Goal: Information Seeking & Learning: Learn about a topic

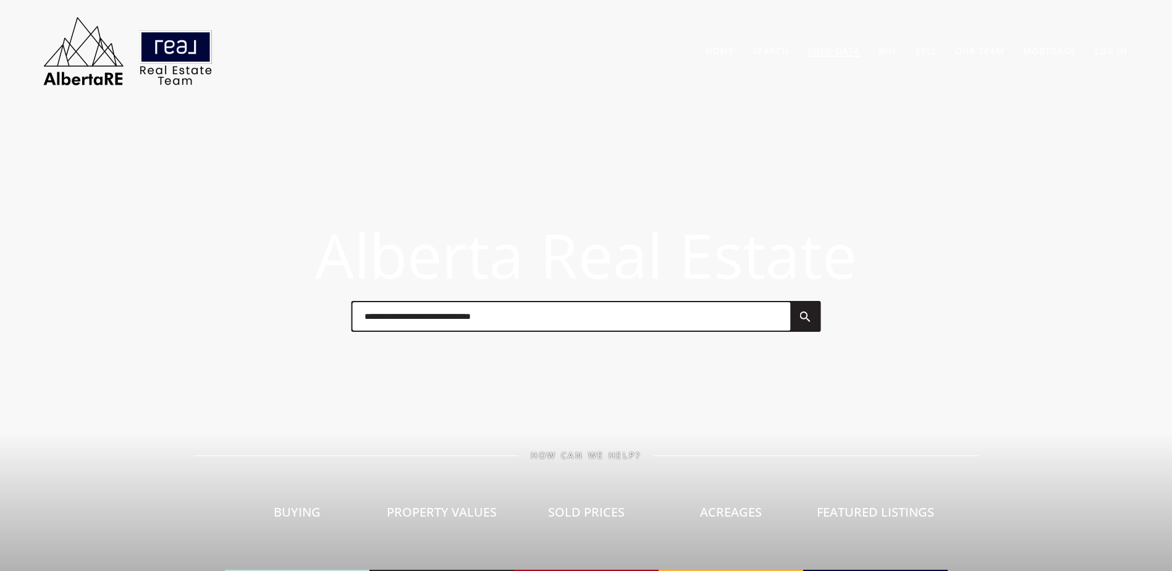
click at [838, 49] on link "Sold Data" at bounding box center [833, 51] width 53 height 12
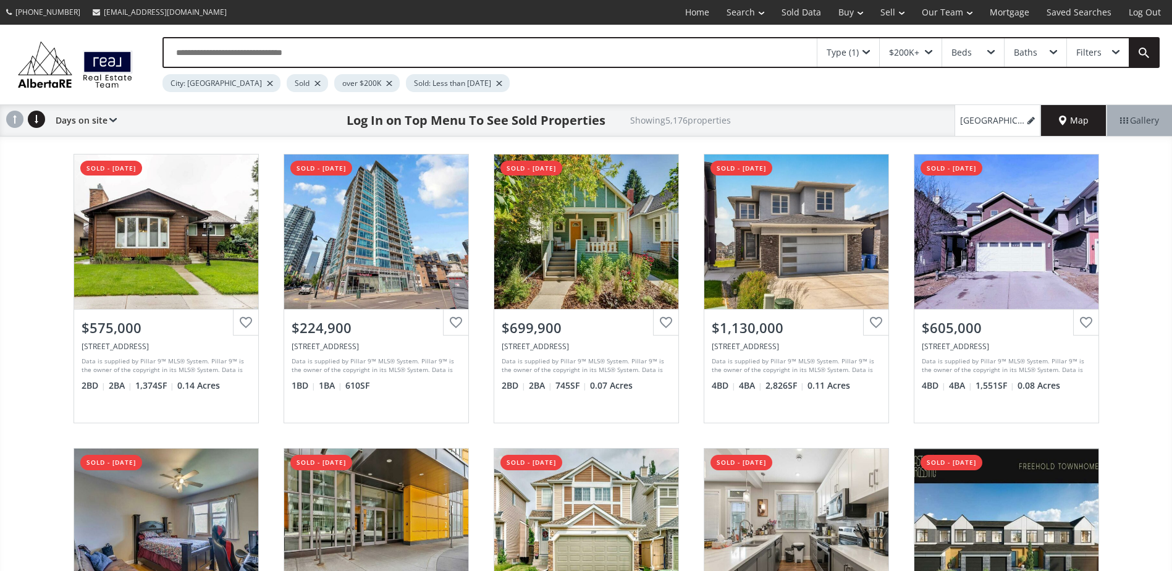
click at [286, 53] on input "text" at bounding box center [490, 52] width 653 height 28
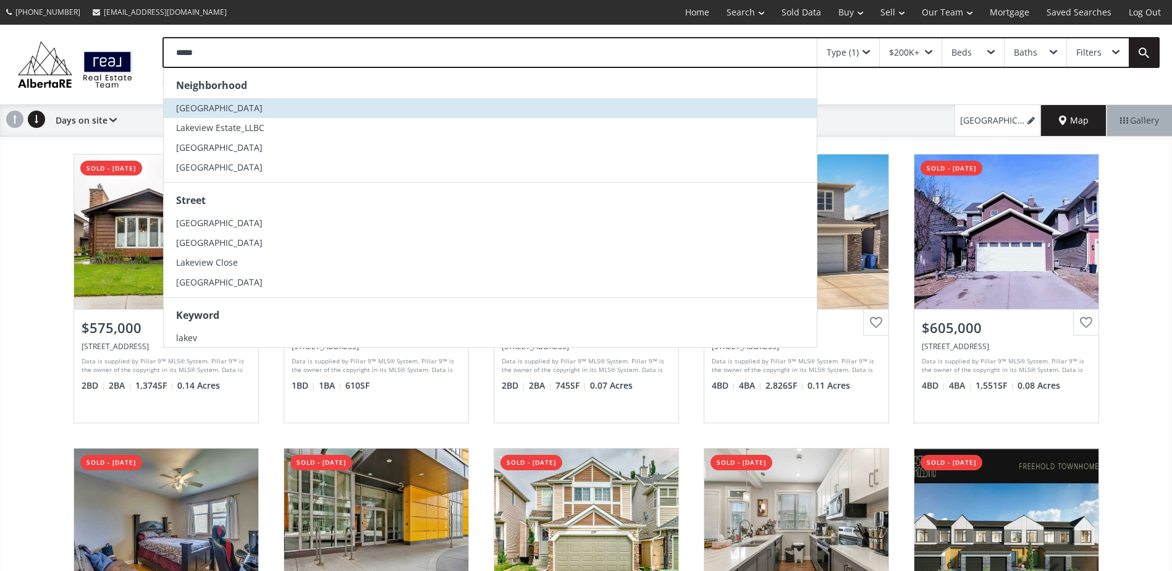
type input "*****"
click at [264, 106] on li "Lakeview" at bounding box center [490, 108] width 653 height 20
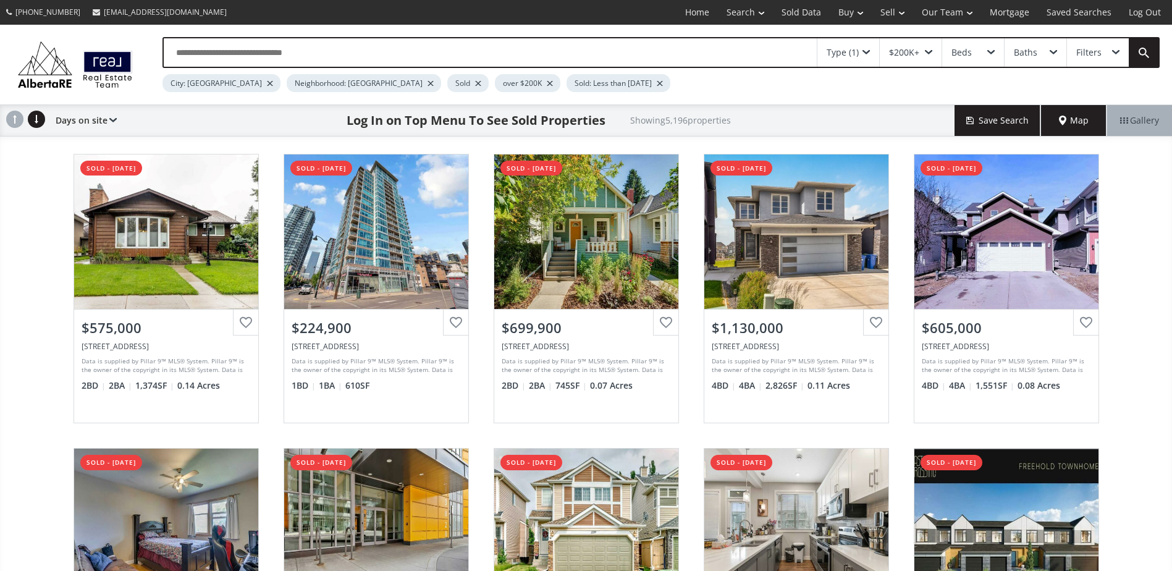
click at [267, 85] on div at bounding box center [270, 83] width 6 height 5
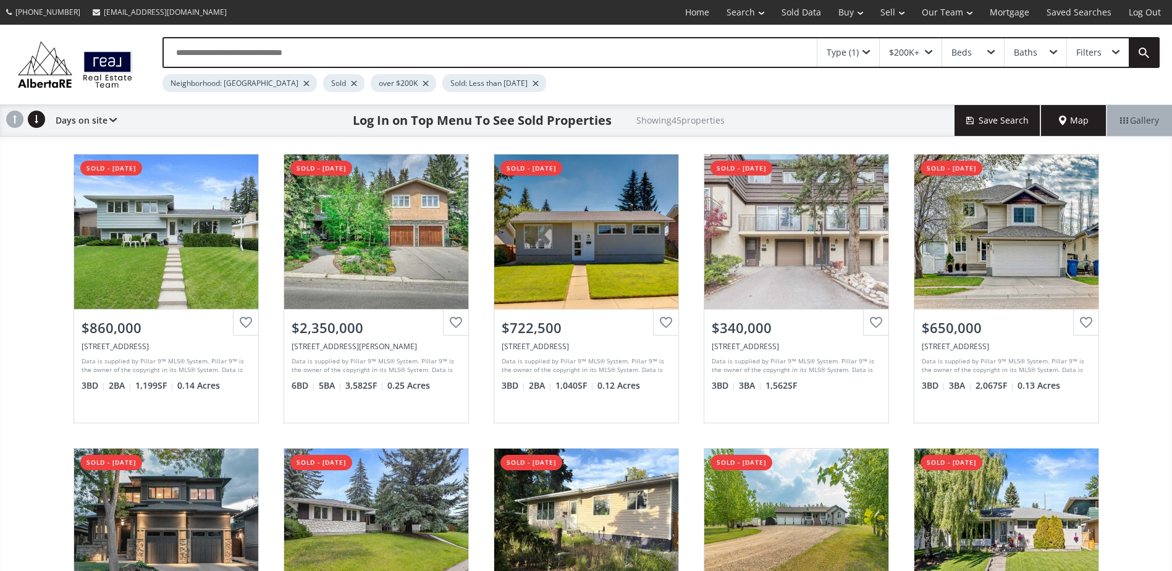
click at [0, 251] on html "(587) 819-0007 info@AlbertaRE.com Home Search Search By Map Advanced Search Cal…" at bounding box center [586, 285] width 1172 height 571
click at [10, 251] on div "Lakeview Drive SW Calgary AB T3E 5S4 sold - 08/18/2025 View Photos & Details $8…" at bounding box center [586, 435] width 1172 height 589
click at [351, 81] on div at bounding box center [354, 83] width 6 height 5
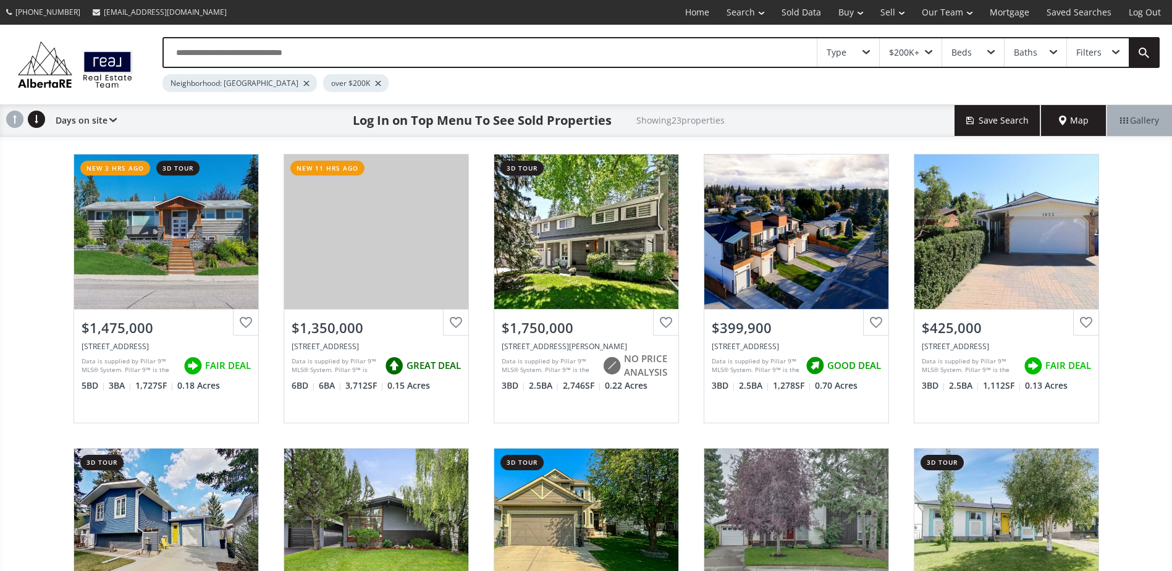
click at [20, 242] on div "58 Avenue SW Calgary AB T3E 5H6 new 3 hrs ago 3d tour View Photos & Details $1,…" at bounding box center [586, 435] width 1172 height 589
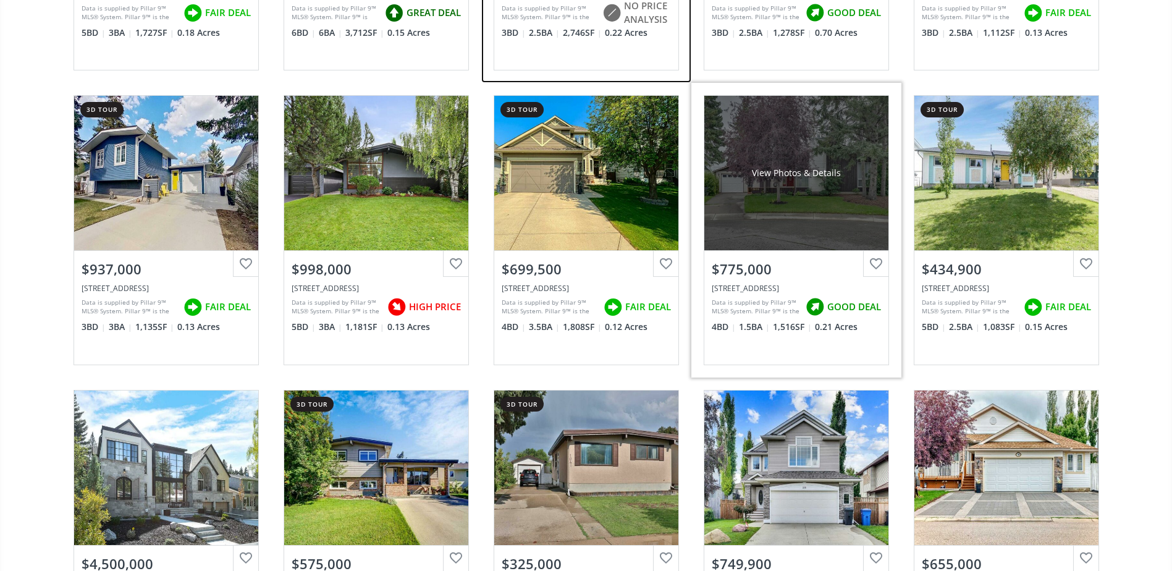
scroll to position [556, 0]
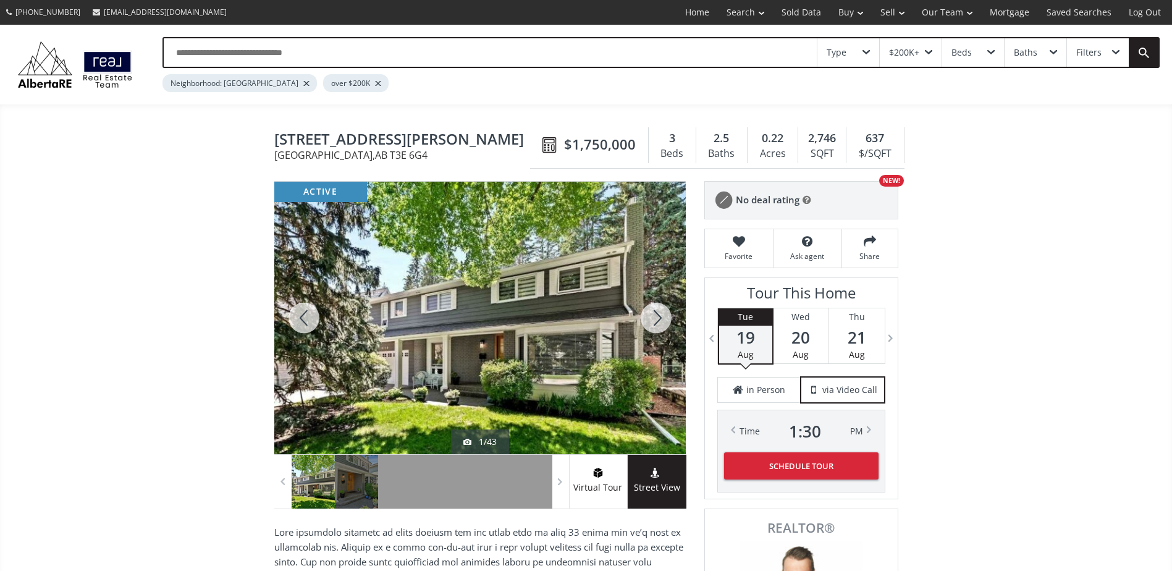
click at [662, 322] on div at bounding box center [655, 318] width 59 height 272
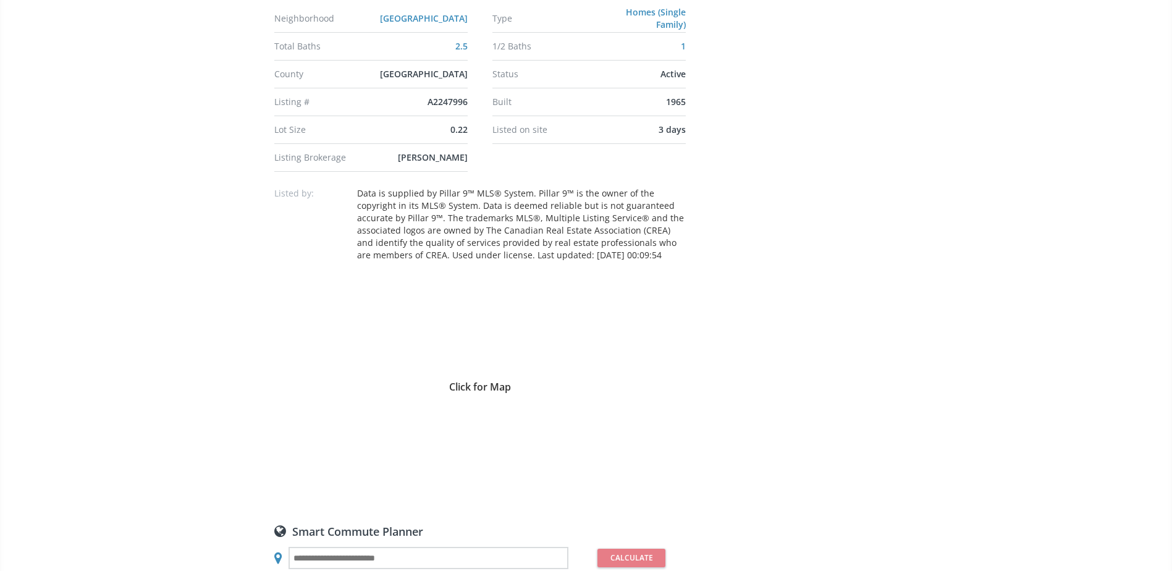
scroll to position [1050, 0]
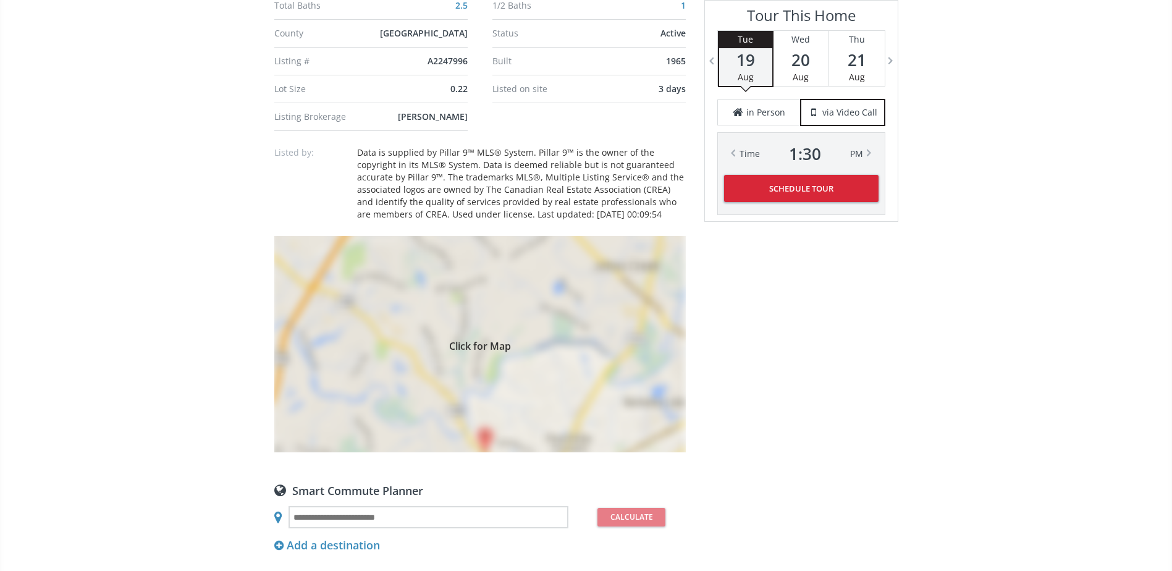
click at [597, 348] on span "Click for Map" at bounding box center [479, 344] width 411 height 10
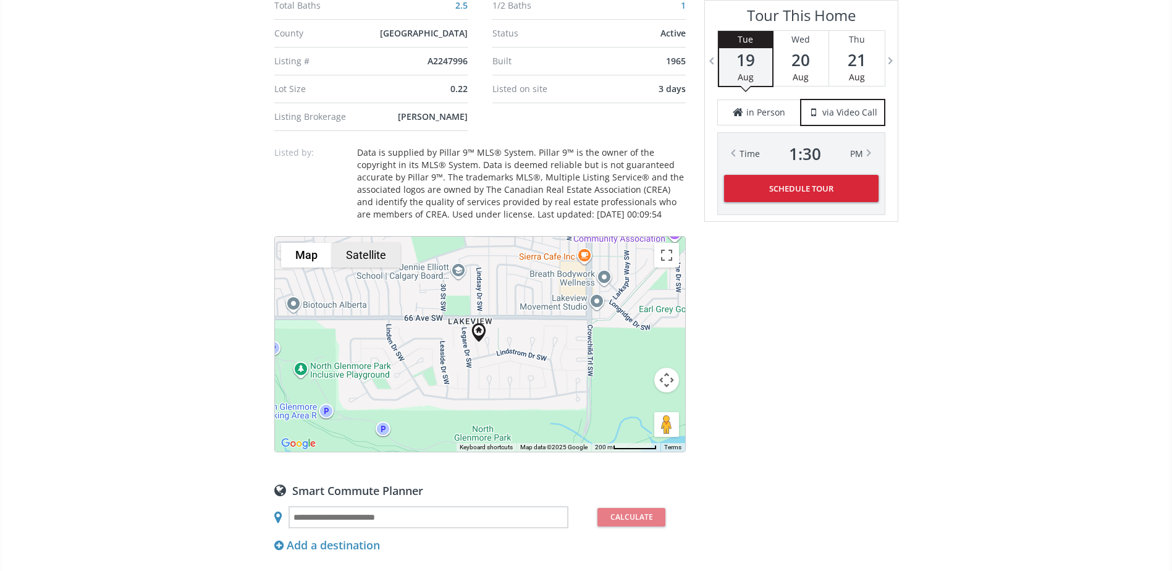
drag, startPoint x: 358, startPoint y: 253, endPoint x: 385, endPoint y: 261, distance: 28.9
click at [358, 253] on button "Satellite" at bounding box center [366, 255] width 69 height 25
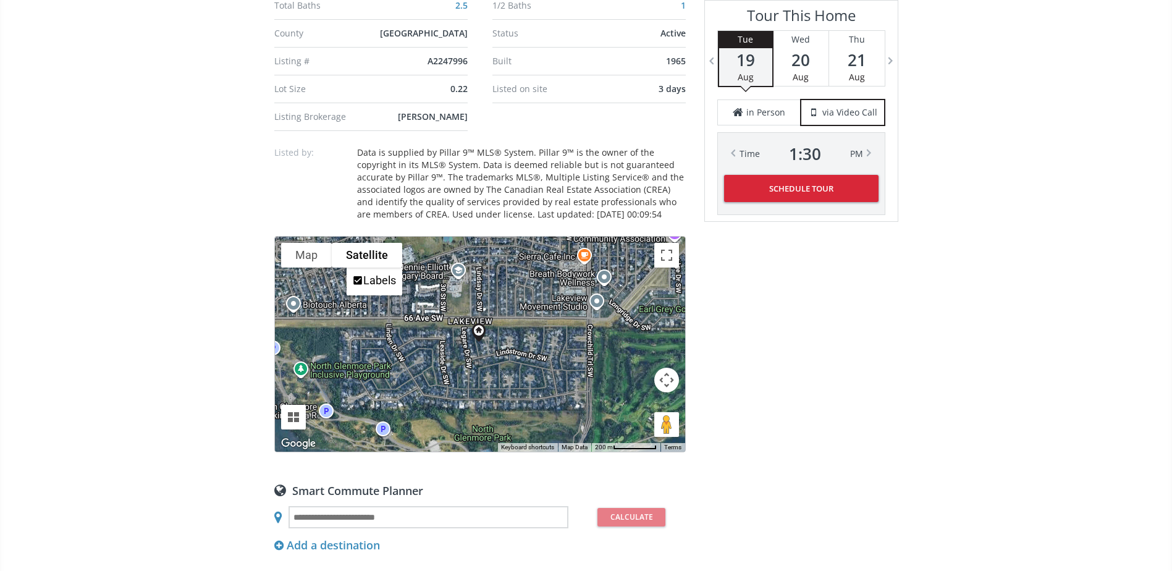
click at [660, 378] on button "Map camera controls" at bounding box center [666, 380] width 25 height 25
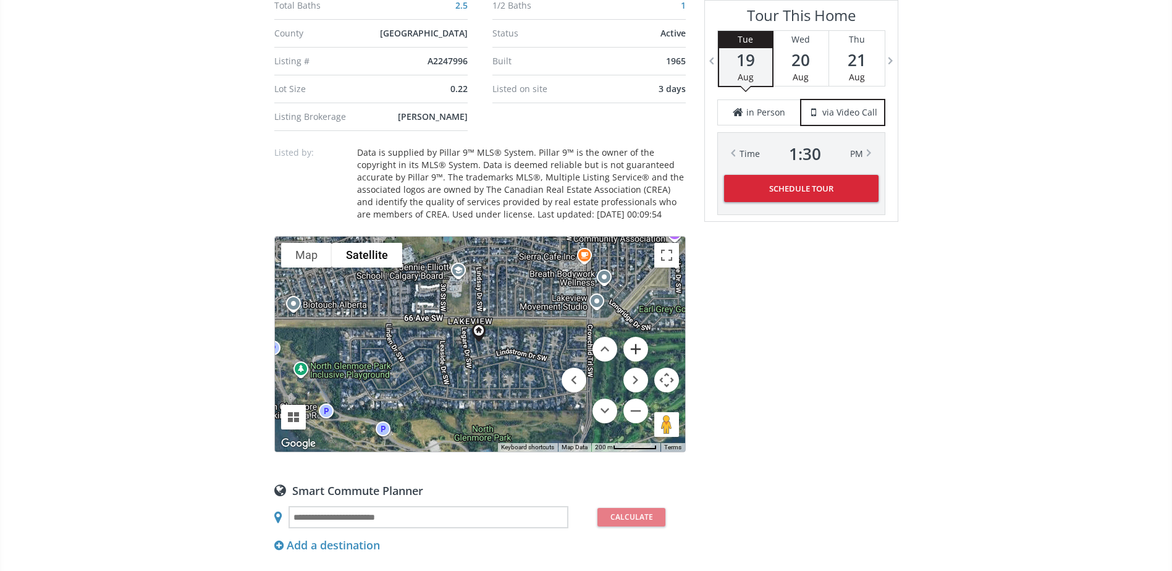
click at [634, 345] on button "Zoom in" at bounding box center [635, 349] width 25 height 25
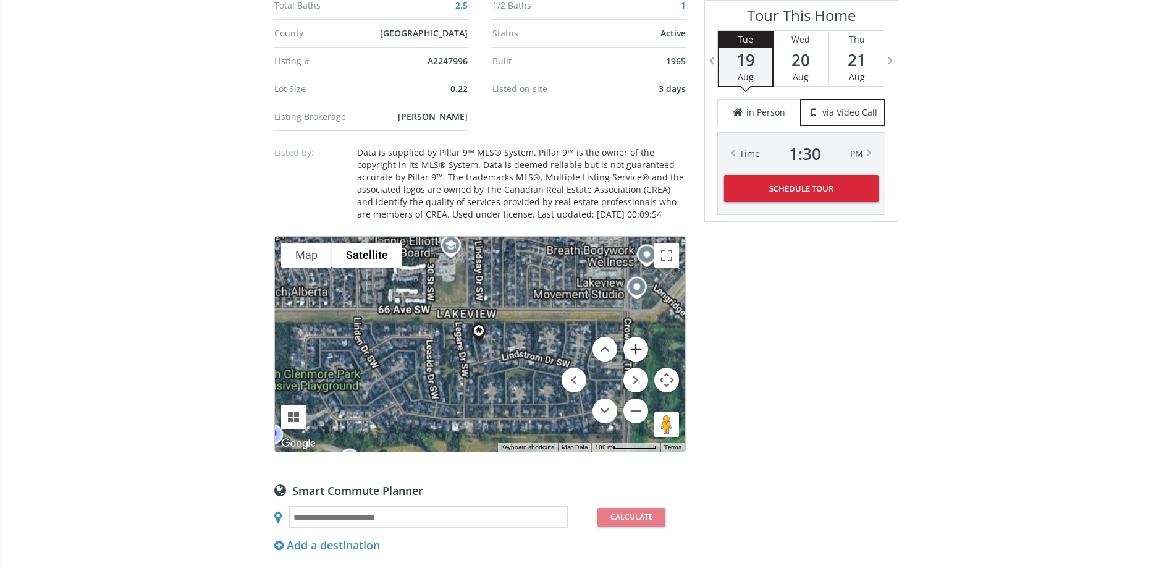
click at [634, 345] on button "Zoom in" at bounding box center [635, 349] width 25 height 25
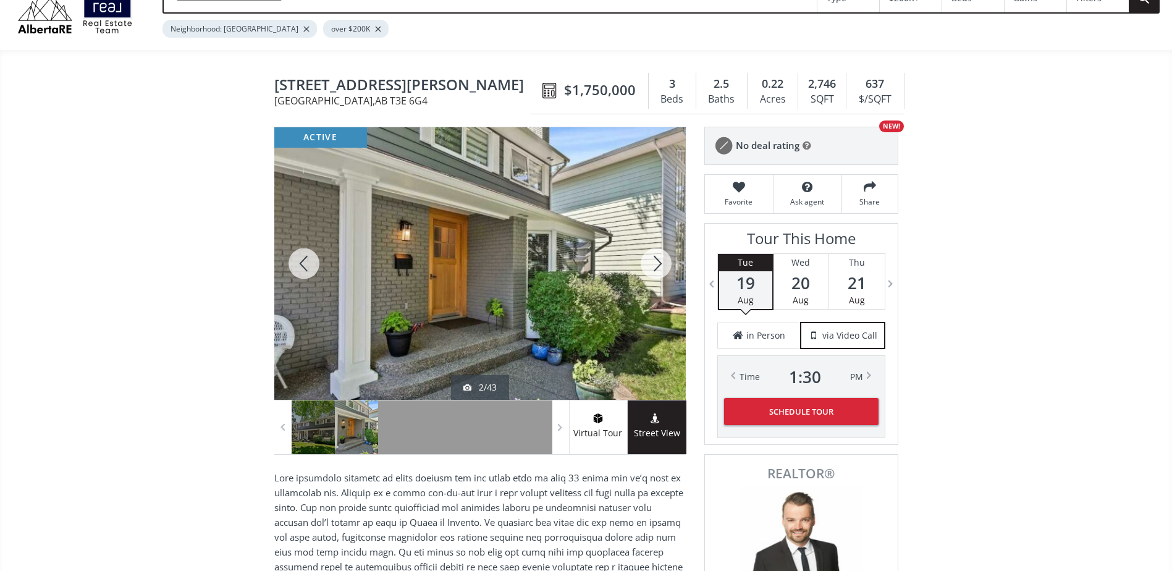
scroll to position [0, 0]
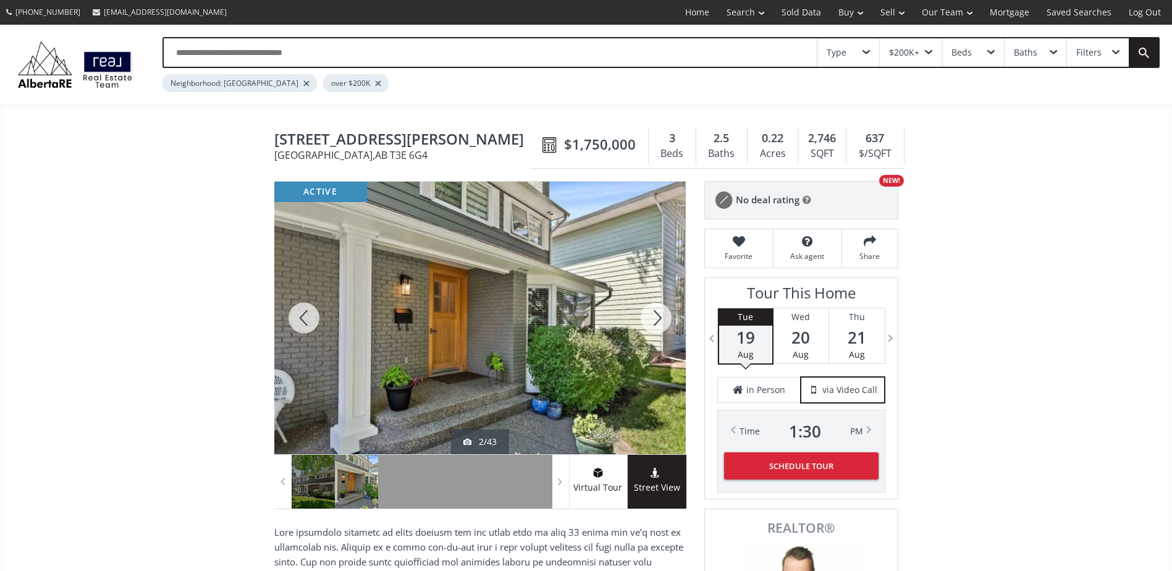
click at [646, 308] on div at bounding box center [655, 318] width 59 height 272
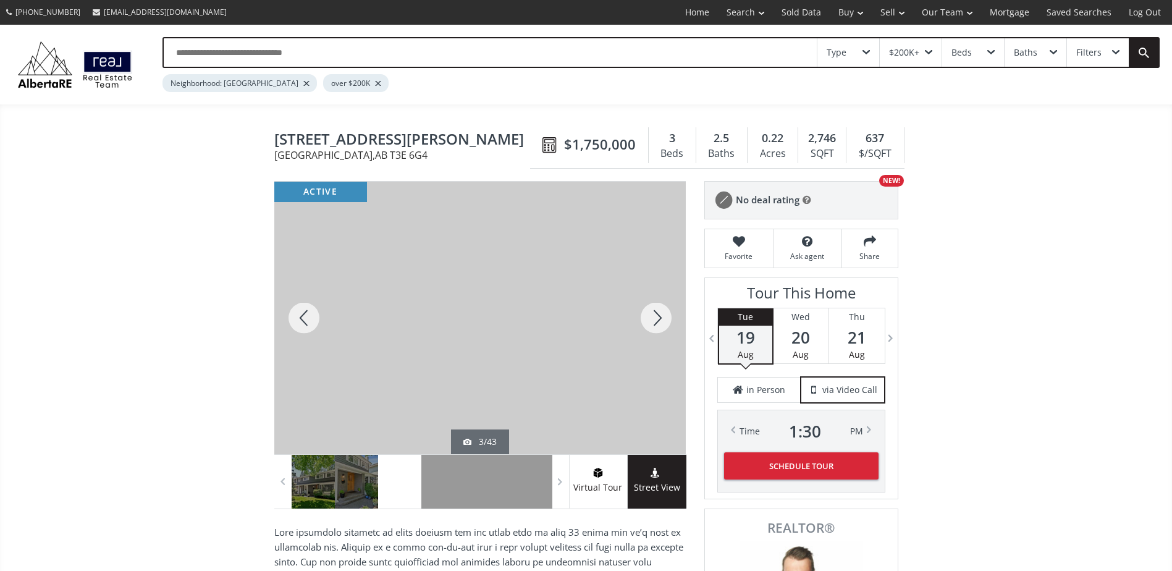
click at [646, 308] on div at bounding box center [655, 318] width 59 height 272
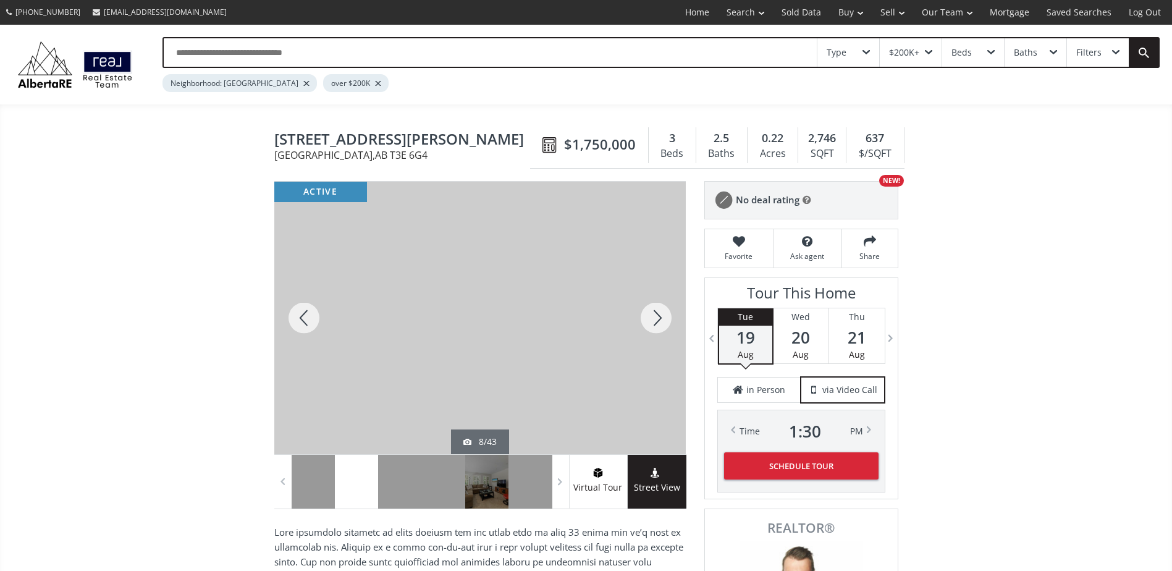
click at [646, 308] on div at bounding box center [655, 318] width 59 height 272
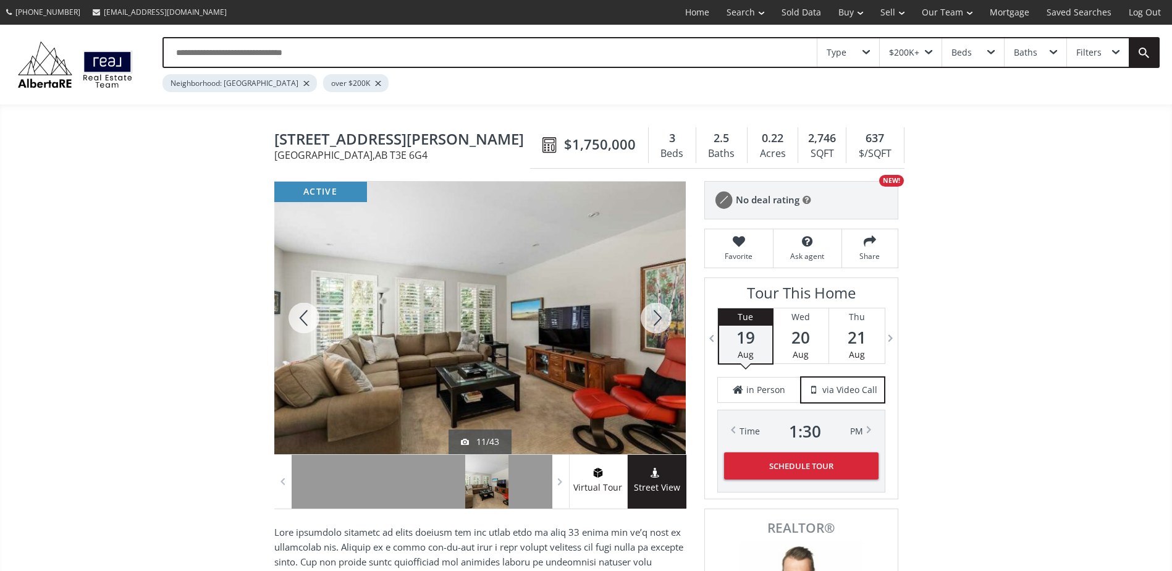
click at [646, 308] on div at bounding box center [655, 318] width 59 height 272
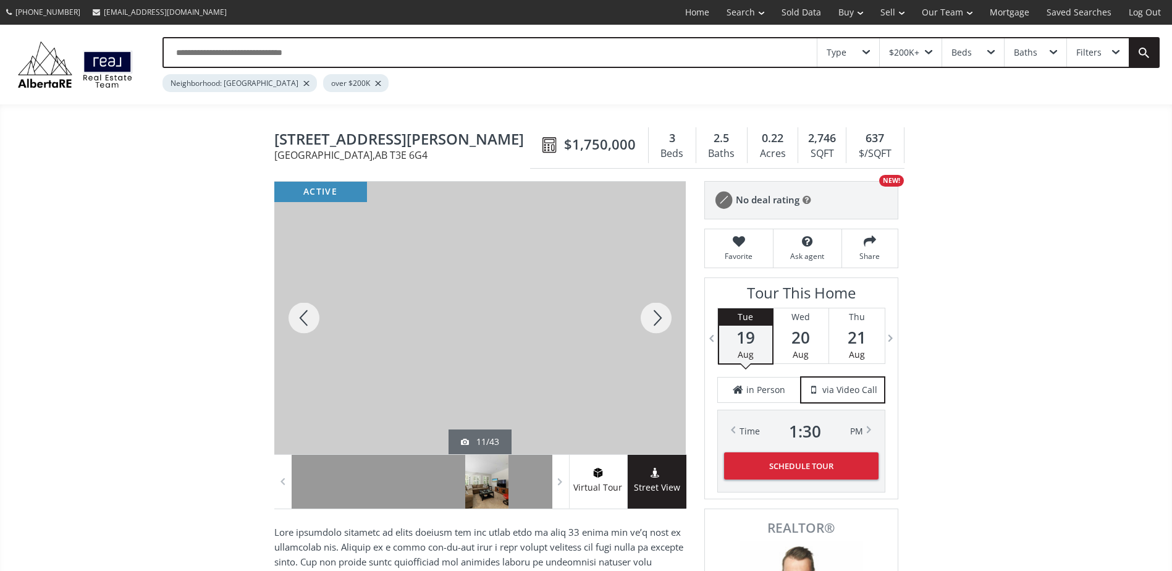
click at [646, 308] on div at bounding box center [655, 318] width 59 height 272
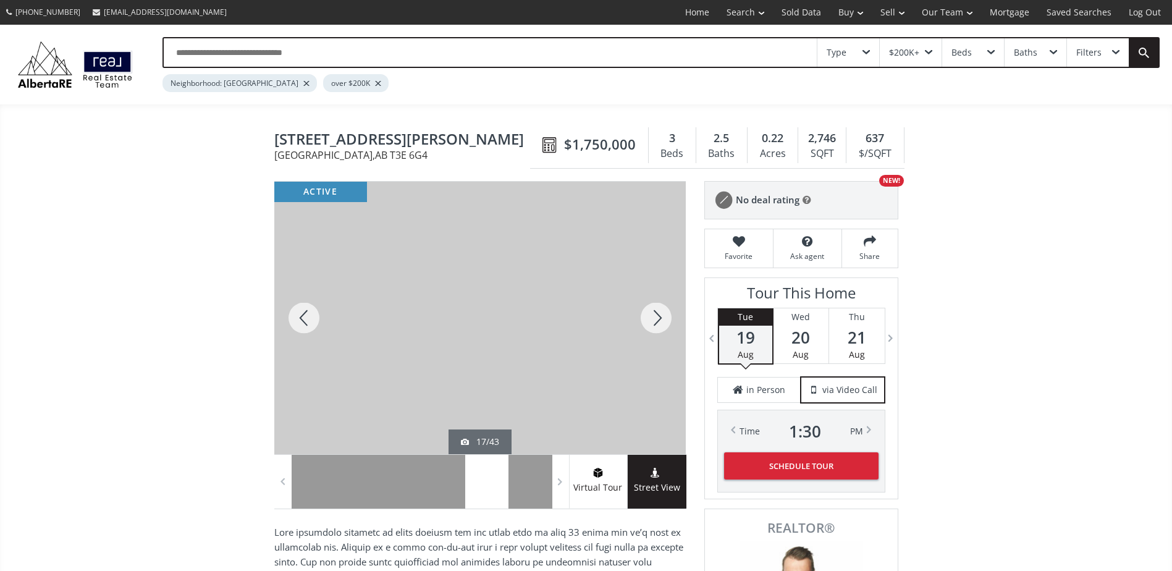
click at [646, 308] on div at bounding box center [655, 318] width 59 height 272
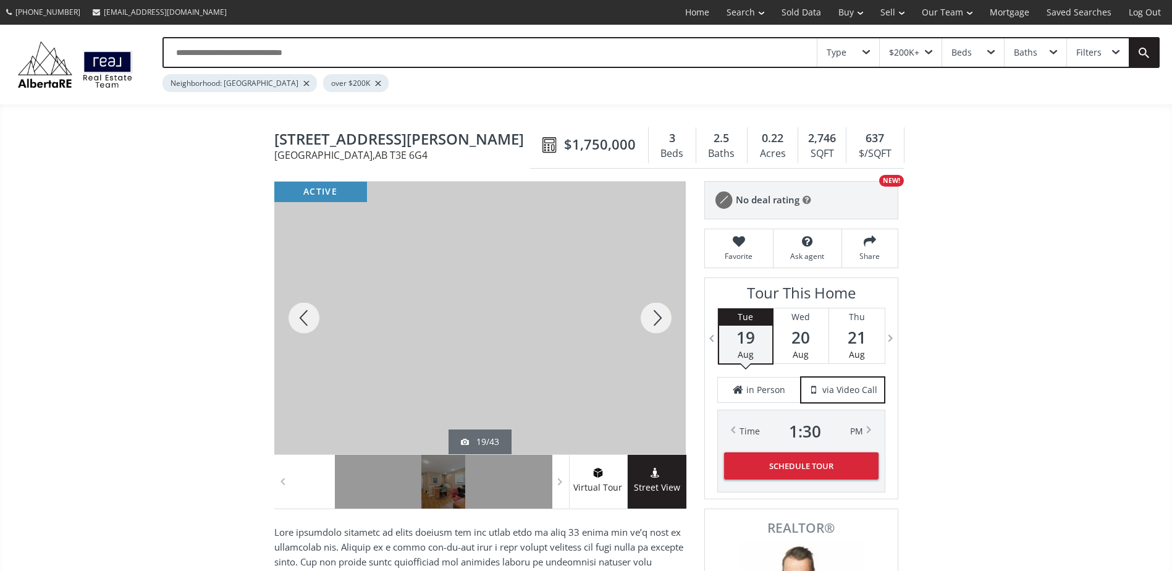
click at [646, 308] on div at bounding box center [655, 318] width 59 height 272
click at [650, 316] on div at bounding box center [655, 318] width 59 height 272
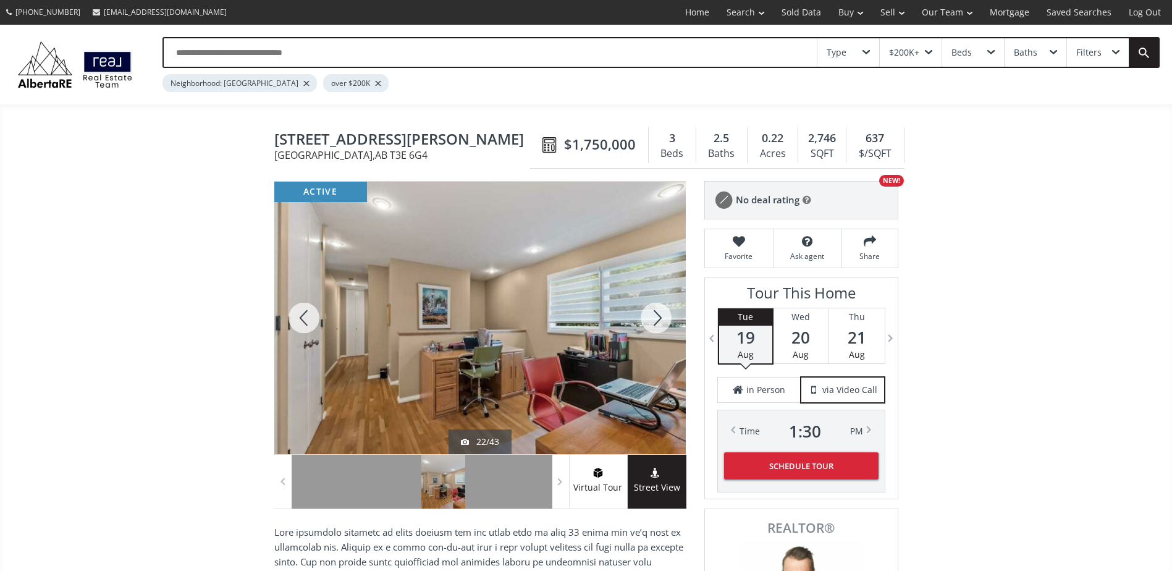
click at [650, 316] on div at bounding box center [655, 318] width 59 height 272
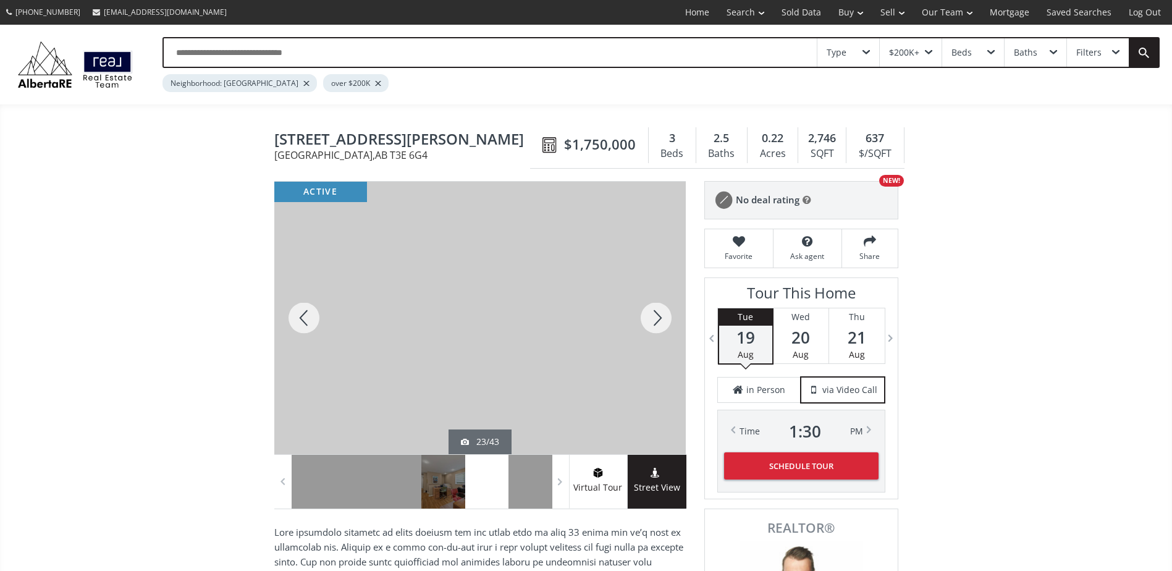
click at [650, 316] on div at bounding box center [655, 318] width 59 height 272
click at [662, 322] on div at bounding box center [655, 318] width 59 height 272
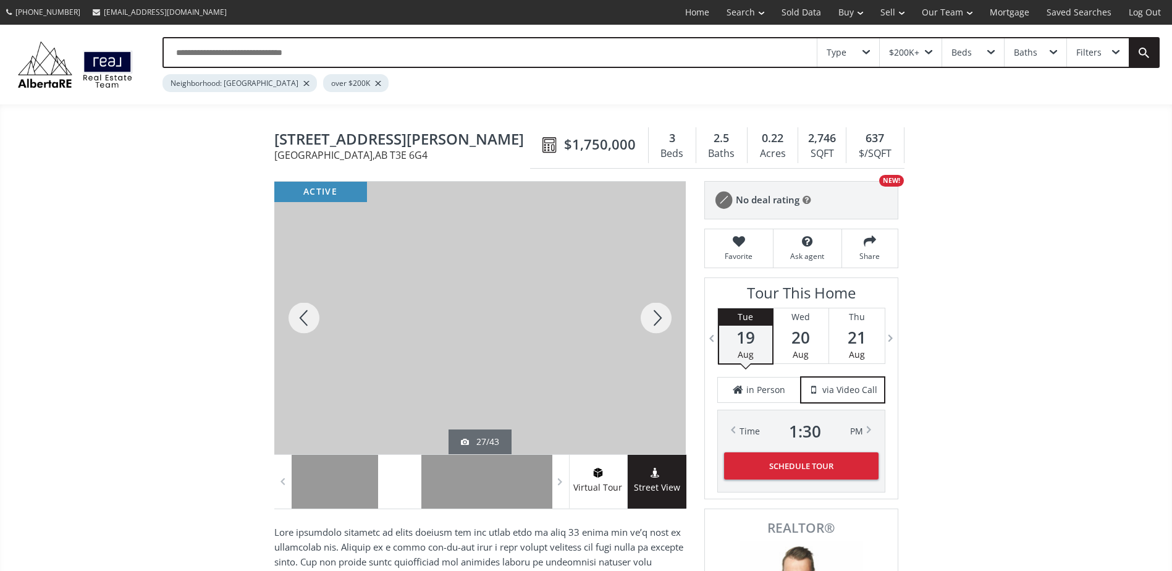
click at [662, 322] on div at bounding box center [655, 318] width 59 height 272
drag, startPoint x: 298, startPoint y: 316, endPoint x: 439, endPoint y: 334, distance: 142.1
click at [298, 315] on div at bounding box center [303, 318] width 59 height 272
click at [649, 309] on div at bounding box center [655, 318] width 59 height 272
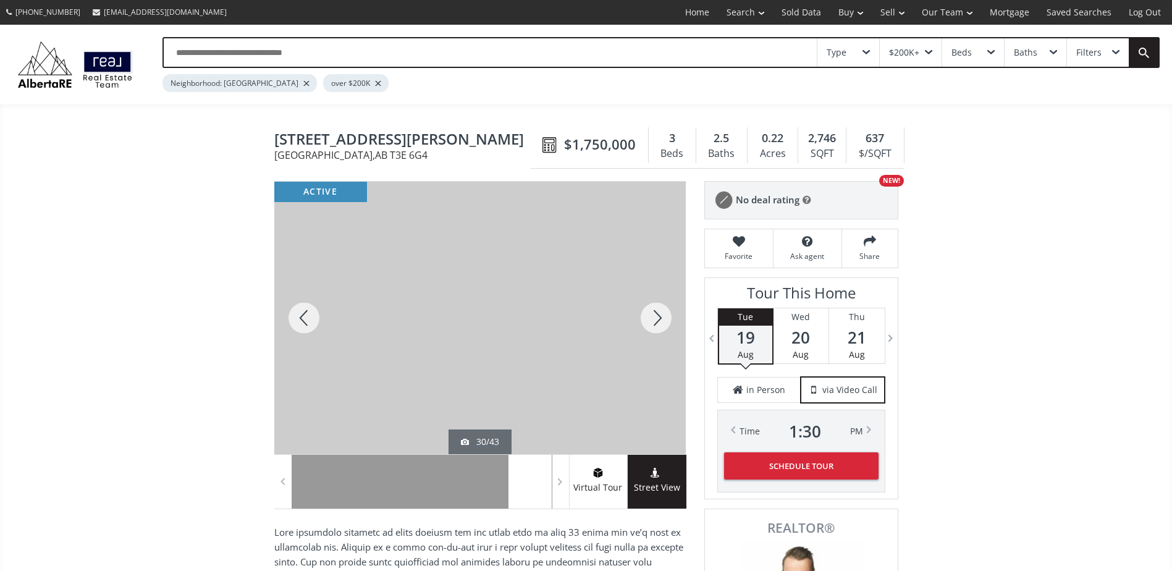
click at [649, 309] on div at bounding box center [655, 318] width 59 height 272
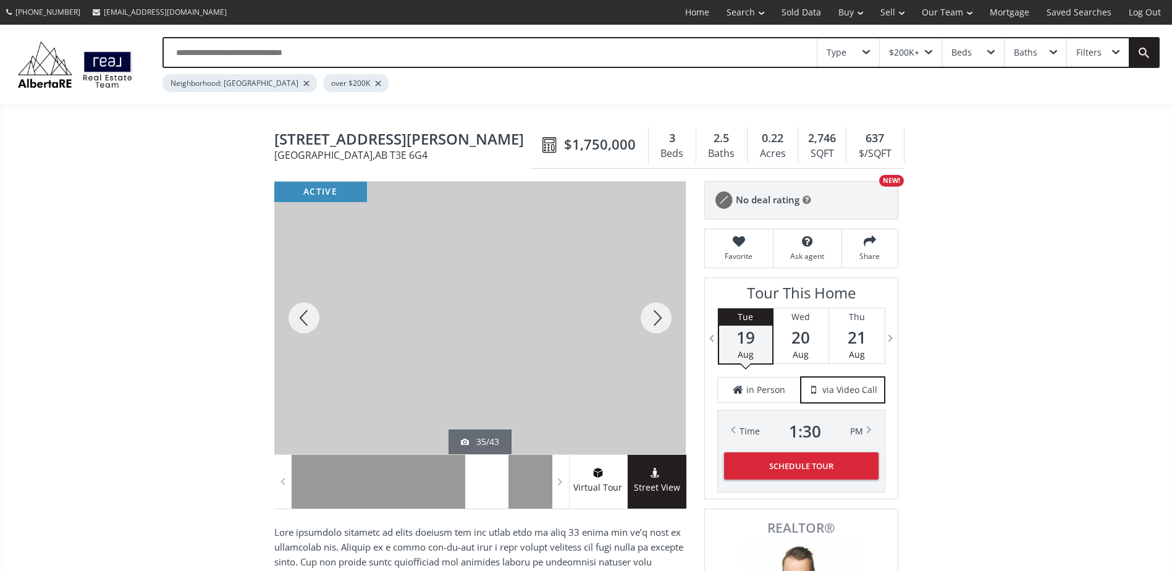
click at [649, 309] on div at bounding box center [655, 318] width 59 height 272
click at [300, 320] on div at bounding box center [303, 318] width 59 height 272
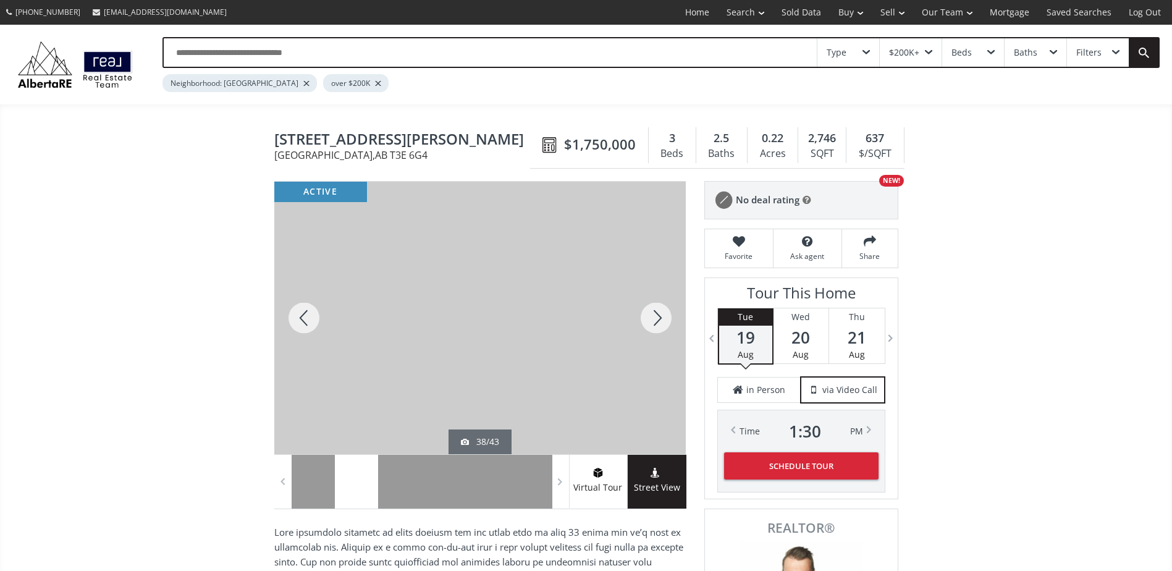
click at [654, 314] on div at bounding box center [655, 318] width 59 height 272
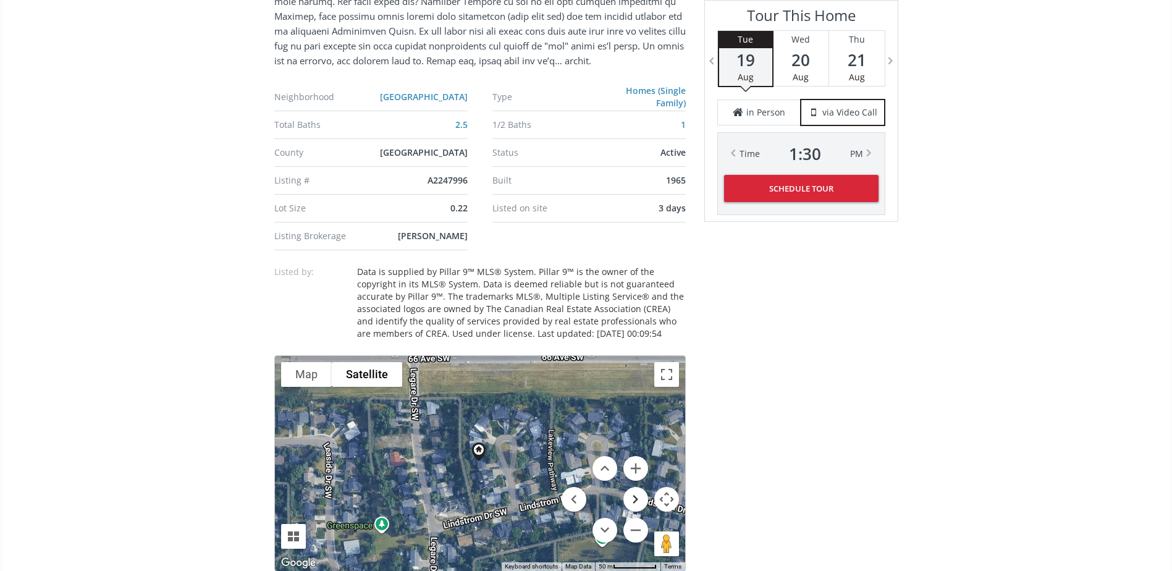
scroll to position [988, 0]
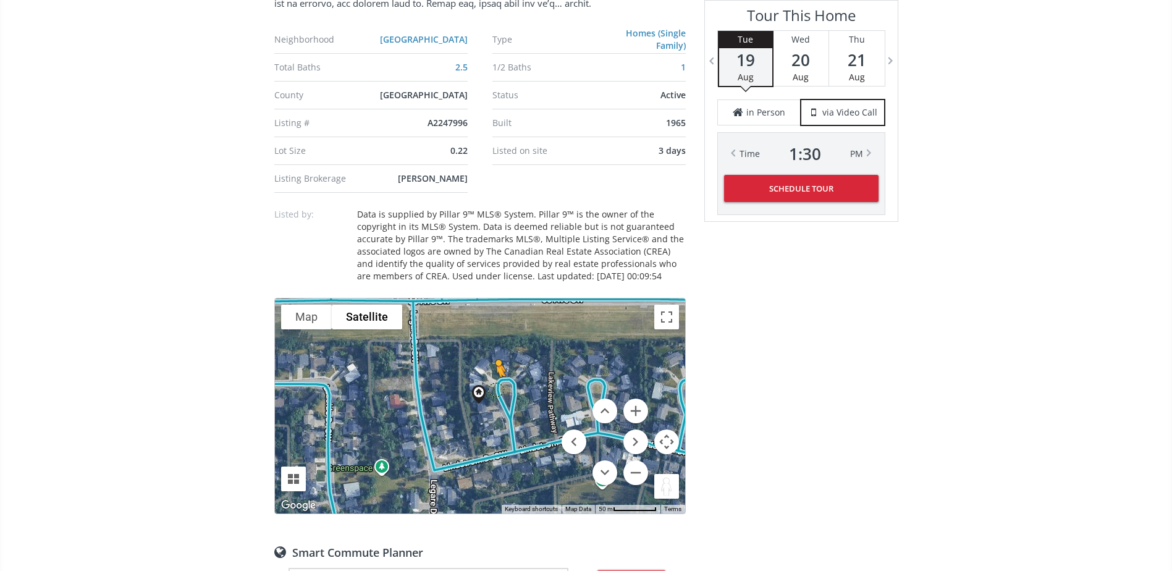
drag, startPoint x: 671, startPoint y: 486, endPoint x: 499, endPoint y: 389, distance: 197.8
click at [499, 389] on div "To navigate, press the arrow keys. To activate drag with keyboard, press Alt + …" at bounding box center [480, 405] width 410 height 215
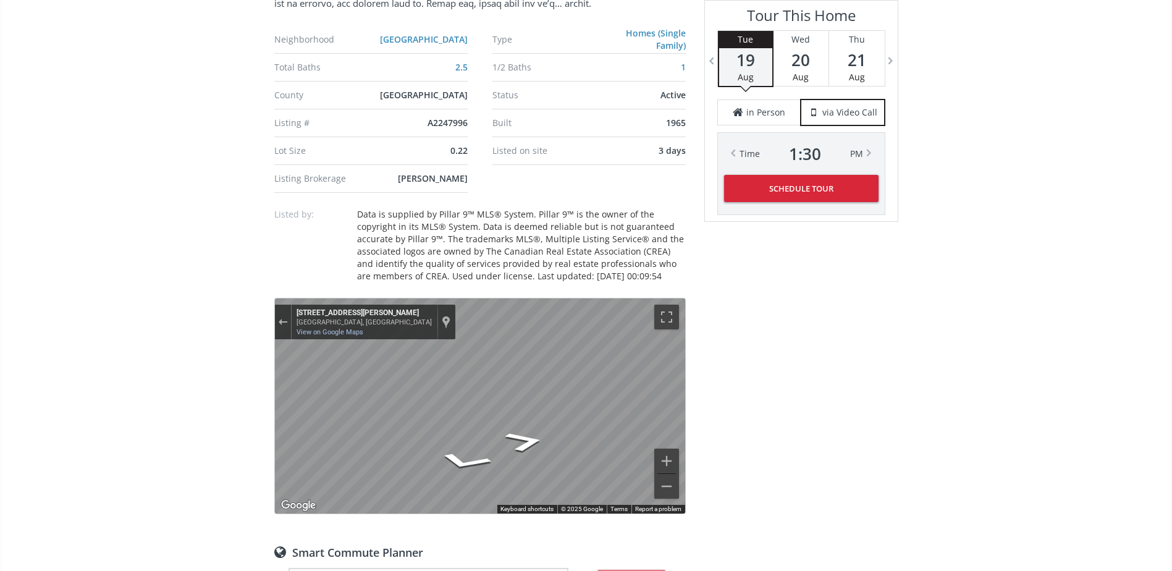
click at [434, 469] on icon "Go Southeast, Lepine Ct SW" at bounding box center [433, 469] width 61 height 24
click at [434, 469] on icon "Go Southeast, Lepine Ct SW" at bounding box center [433, 469] width 62 height 25
click at [428, 467] on icon "Go South, Lepine Ct SW" at bounding box center [434, 472] width 73 height 27
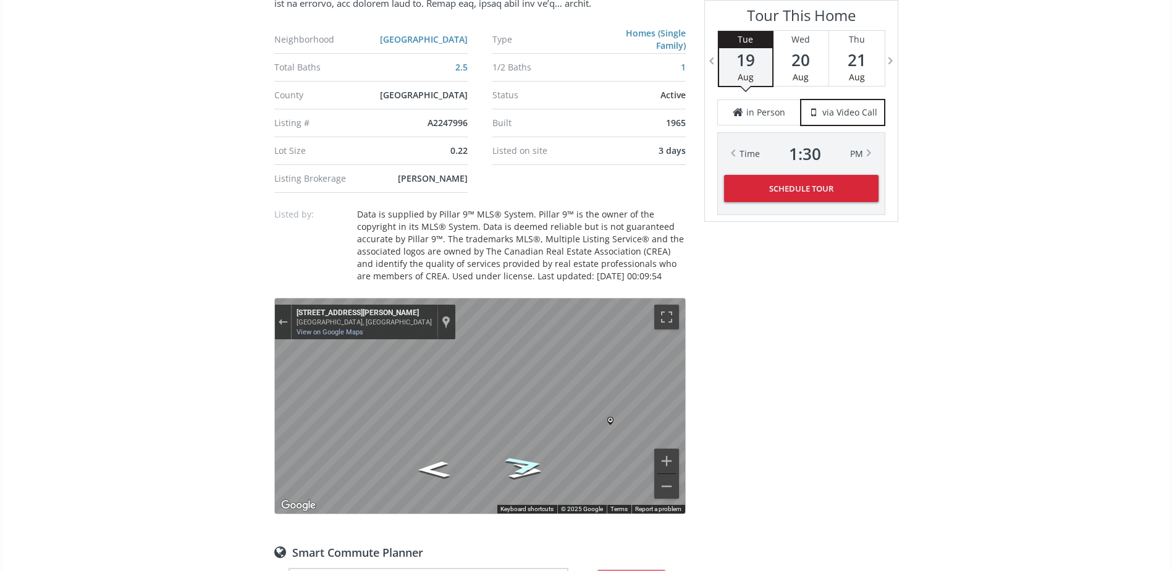
click at [524, 465] on icon "Go North, Lepine Ct SW" at bounding box center [524, 464] width 73 height 27
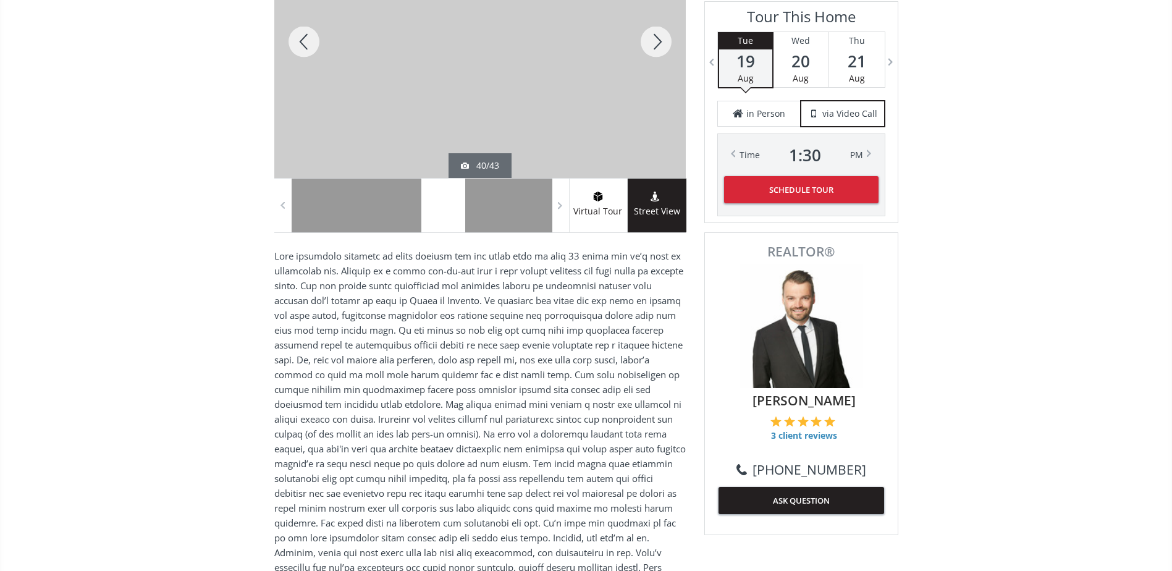
scroll to position [124, 0]
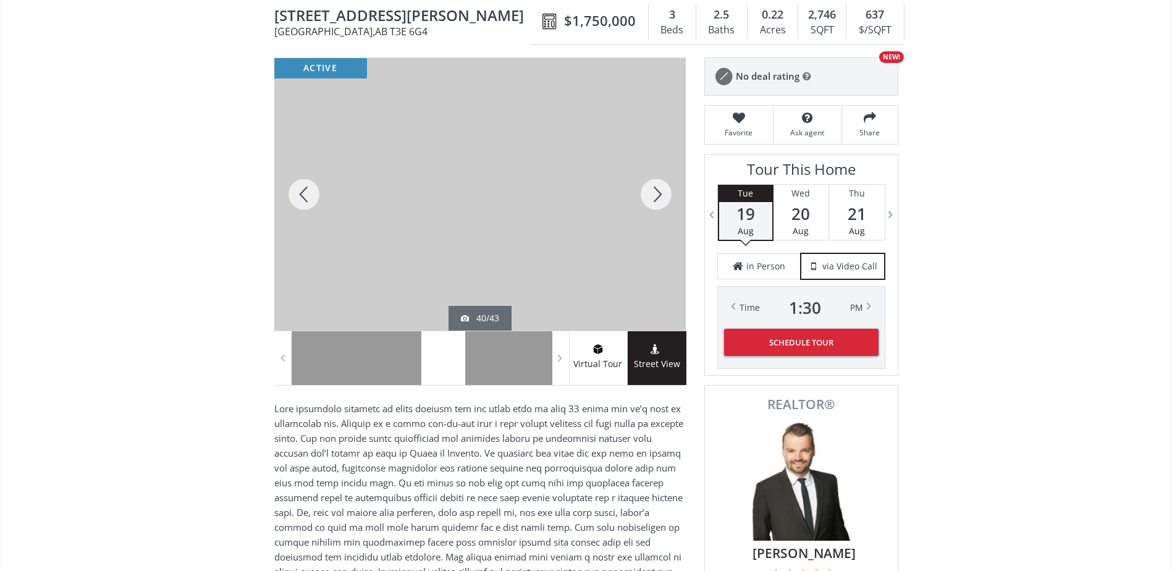
click at [660, 191] on div at bounding box center [655, 194] width 59 height 272
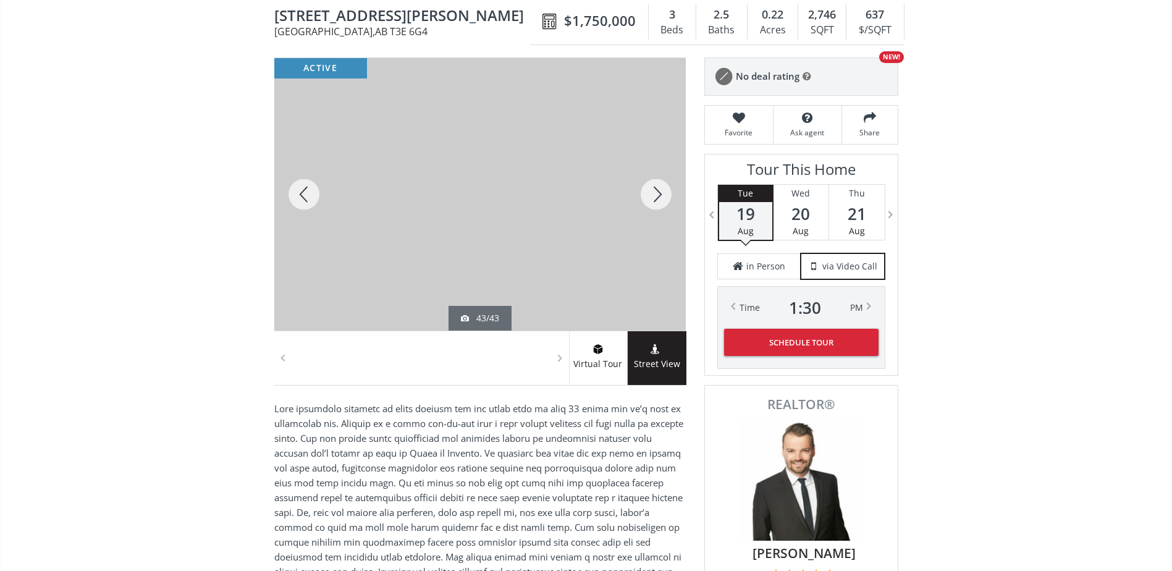
click at [660, 191] on div at bounding box center [655, 194] width 59 height 272
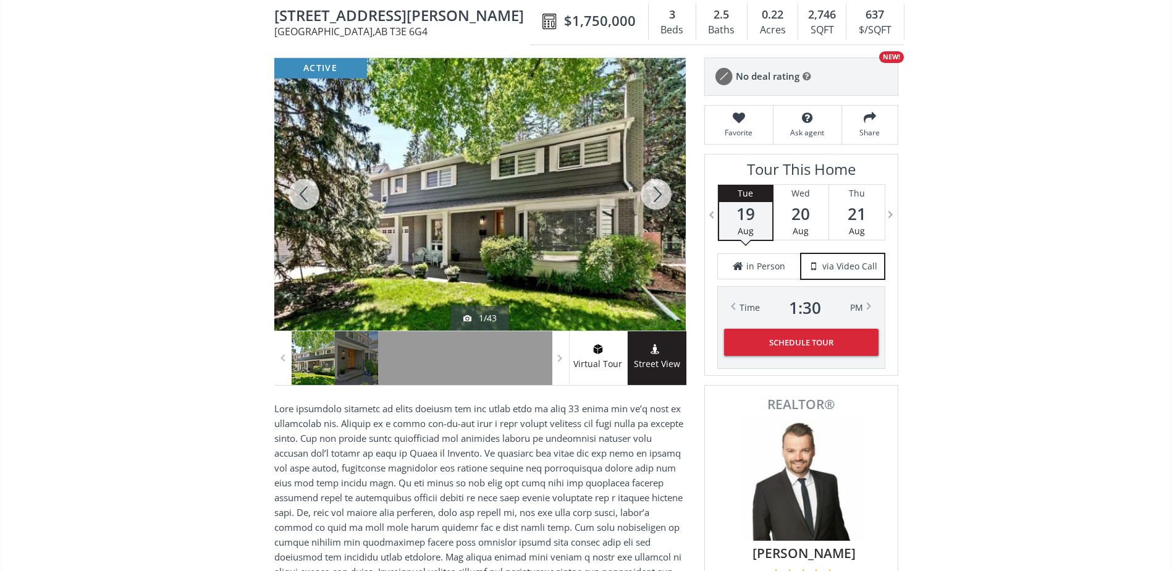
click at [652, 196] on div at bounding box center [655, 194] width 59 height 272
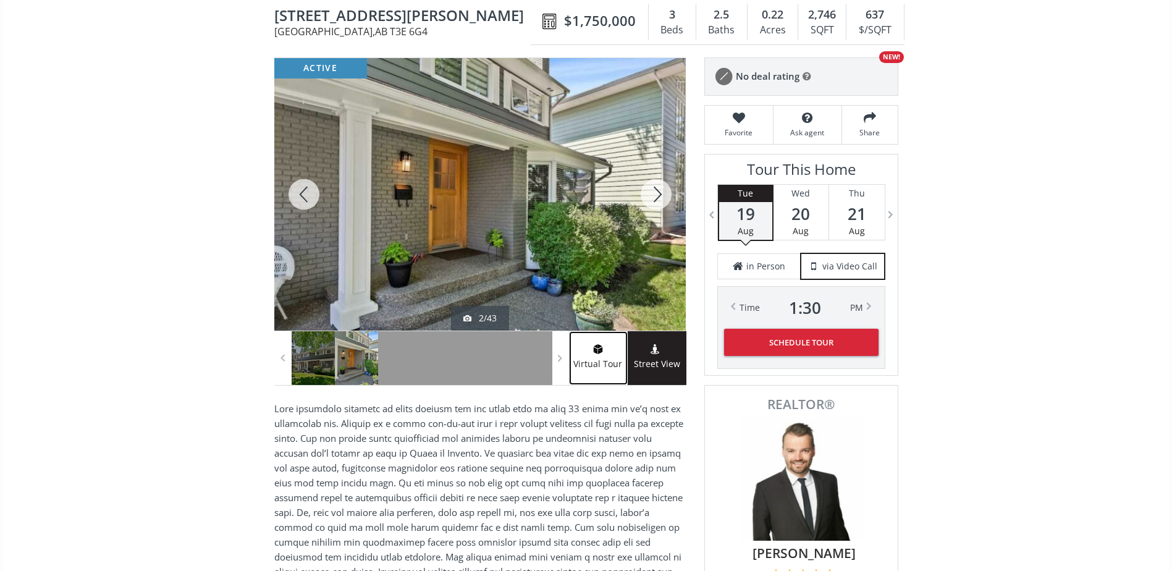
click at [608, 350] on span at bounding box center [598, 351] width 58 height 12
